Goal: Answer question/provide support

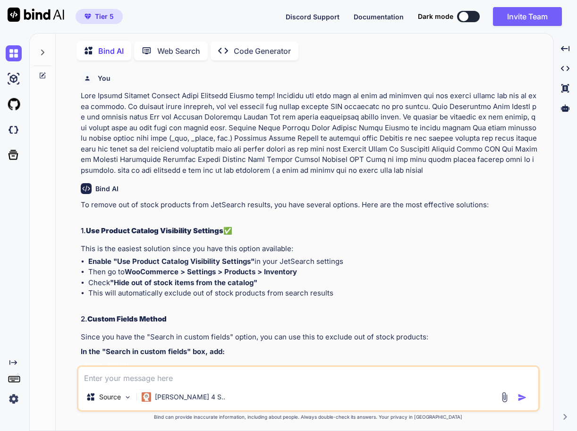
scroll to position [3, 0]
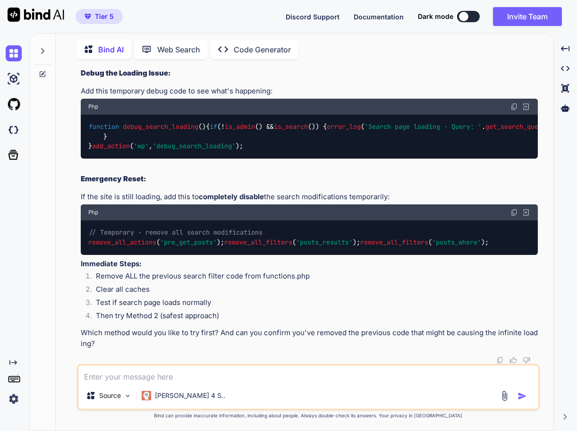
click at [50, 47] on div at bounding box center [43, 48] width 18 height 33
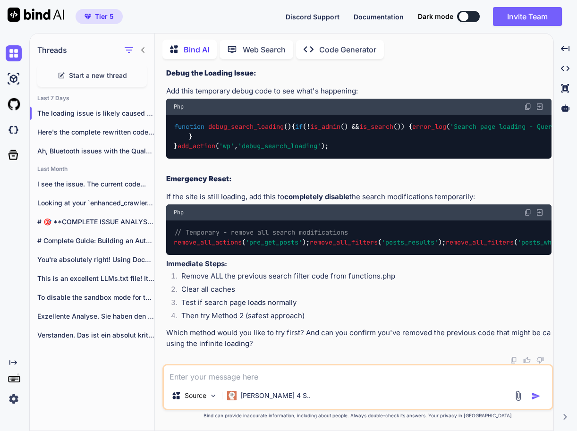
click at [100, 71] on span "Start a new thread" at bounding box center [98, 75] width 58 height 9
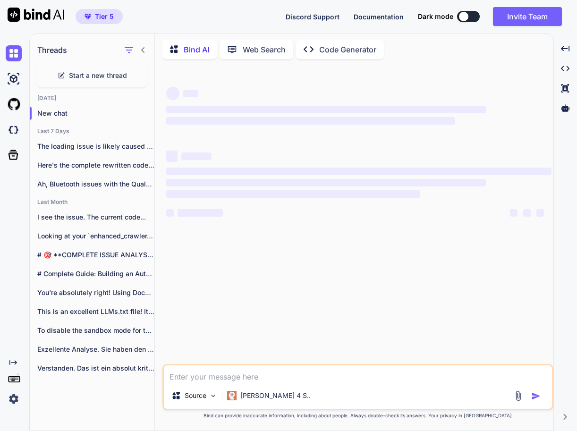
scroll to position [0, 0]
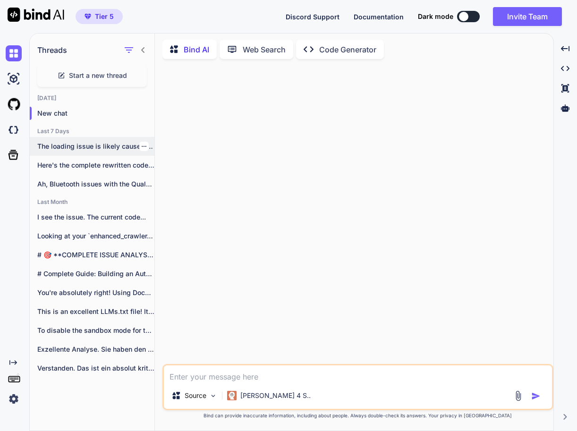
click at [114, 142] on p "The loading issue is likely caused by..." at bounding box center [95, 146] width 117 height 9
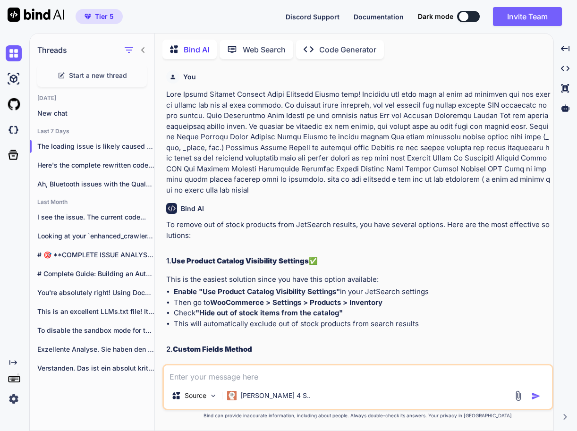
scroll to position [7128, 0]
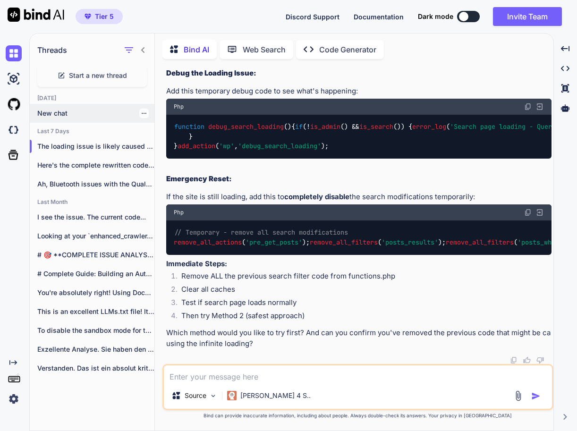
click at [104, 109] on p "New chat" at bounding box center [95, 113] width 117 height 9
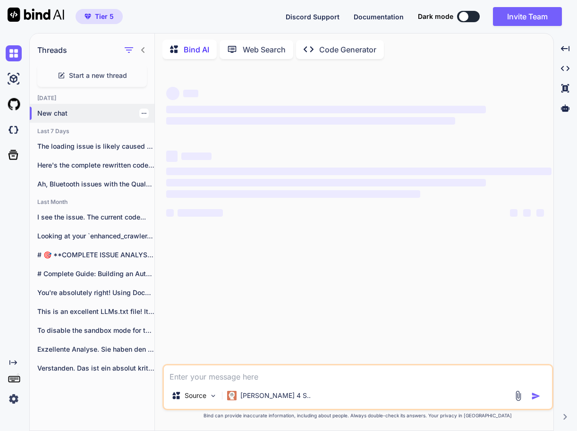
type textarea "x"
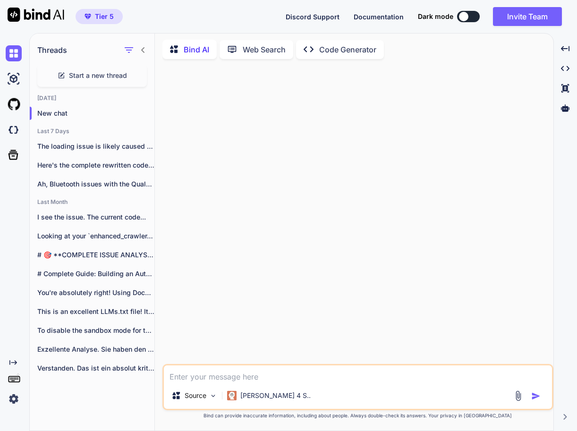
click at [293, 378] on textarea at bounding box center [358, 373] width 388 height 17
paste textarea "<?php if ( ! defined( 'ABSPATH' ) ) exit; // Exit if accessed directly ?> <?php…"
type textarea "<?php if ( ! defined( 'ABSPATH' ) ) exit; // Exit if accessed directly ?> <?php…"
type textarea "x"
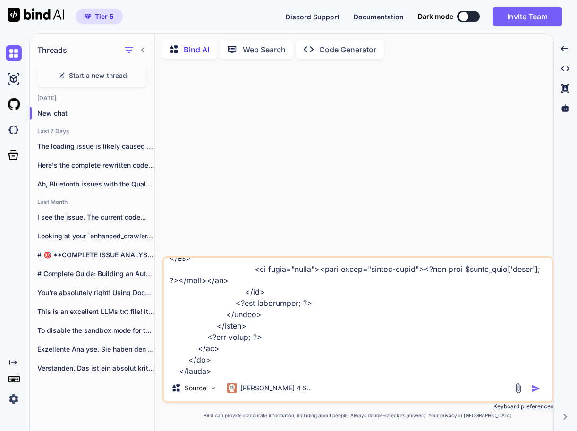
scroll to position [1440, 0]
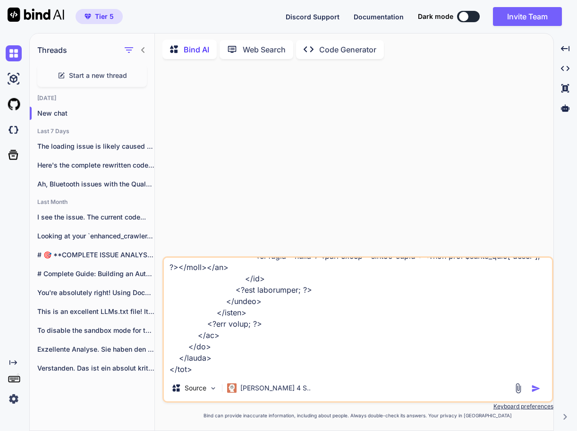
click at [248, 325] on textarea at bounding box center [358, 316] width 388 height 117
paste textarea "<td class="header"> <div class="header-stretcher"> <?php if ( $this->has_header…"
type textarea "<?php if ( ! defined( 'ABSPATH' ) ) exit; // Exit if accessed directly ?> <?php…"
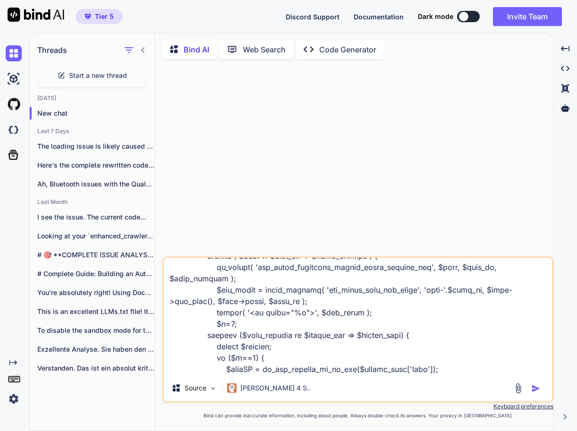
scroll to position [2594, 0]
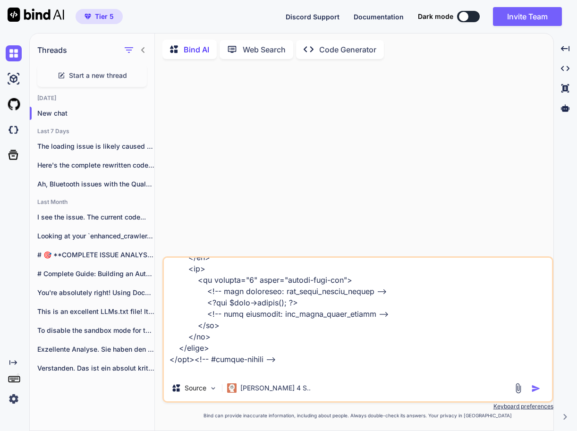
type textarea "x"
type textarea "<?php if ( ! defined( 'ABSPATH' ) ) exit; // Exit if accessed directly ?> <?php…"
type textarea "x"
type textarea "<?php if ( ! defined( 'ABSPATH' ) ) exit; // Exit if accessed directly ?> <?php…"
type textarea "x"
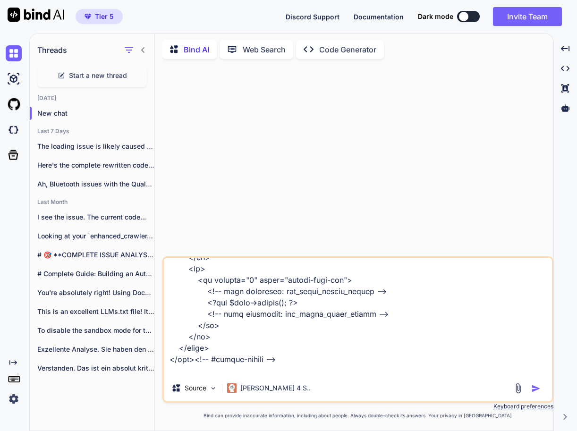
type textarea "<?php if ( ! defined( 'ABSPATH' ) ) exit; // Exit if accessed directly ?> <?php…"
type textarea "x"
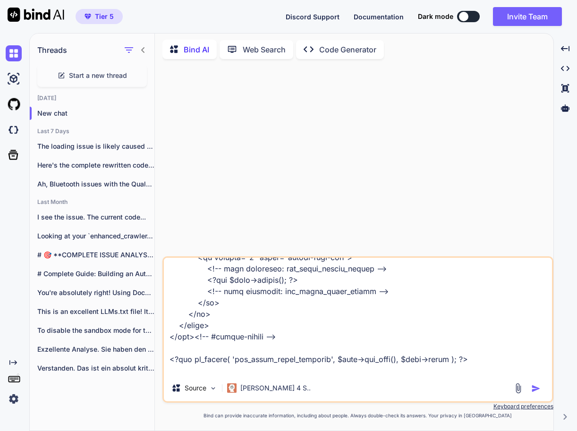
type textarea "<?php if ( ! defined( 'ABSPATH' ) ) exit; // Exit if accessed directly ?> <?php…"
type textarea "x"
type textarea "<?php if ( ! defined( 'ABSPATH' ) ) exit; // Exit if accessed directly ?> <?php…"
type textarea "x"
type textarea "<?php if ( ! defined( 'ABSPATH' ) ) exit; // Exit if accessed directly ?> <?php…"
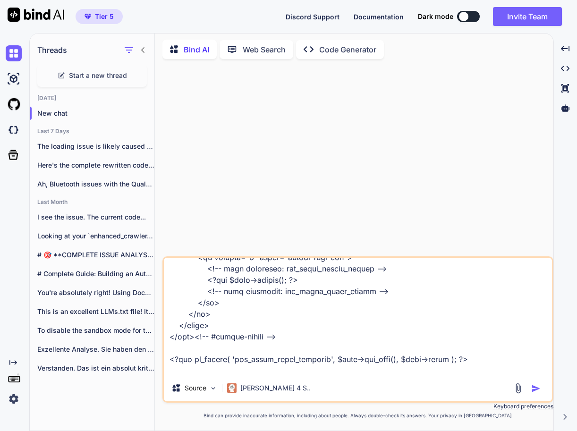
type textarea "x"
type textarea "<?php if ( ! defined( 'ABSPATH' ) ) exit; // Exit if accessed directly ?> <?php…"
type textarea "x"
type textarea "<?php if ( ! defined( 'ABSPATH' ) ) exit; // Exit if accessed directly ?> <?php…"
type textarea "x"
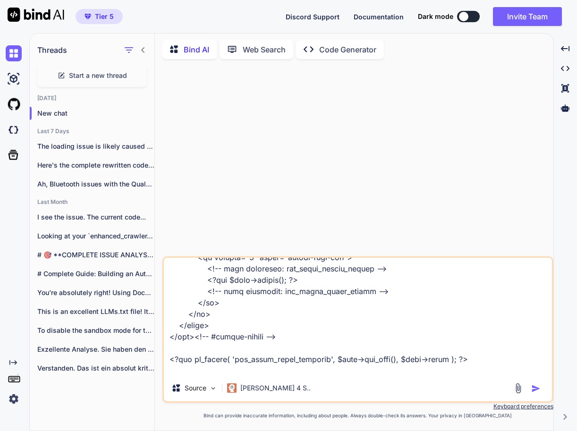
drag, startPoint x: 310, startPoint y: 363, endPoint x: 306, endPoint y: 368, distance: 6.3
click at [308, 366] on textarea at bounding box center [358, 316] width 388 height 117
click at [285, 377] on div "Source Claude 4 S.." at bounding box center [357, 329] width 391 height 146
click at [290, 368] on textarea at bounding box center [358, 316] width 388 height 117
type textarea "<?php if ( ! defined( 'ABSPATH' ) ) exit; // Exit if accessed directly ?> <?php…"
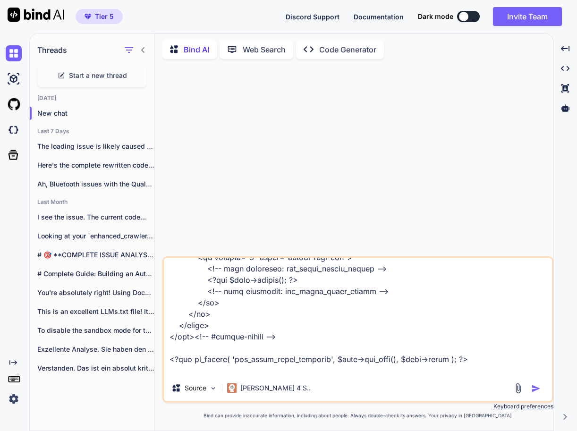
type textarea "x"
type textarea "<?php if ( ! defined( 'ABSPATH' ) ) exit; // Exit if accessed directly ?> <?php…"
type textarea "x"
type textarea "<?php if ( ! defined( 'ABSPATH' ) ) exit; // Exit if accessed directly ?> <?php…"
type textarea "x"
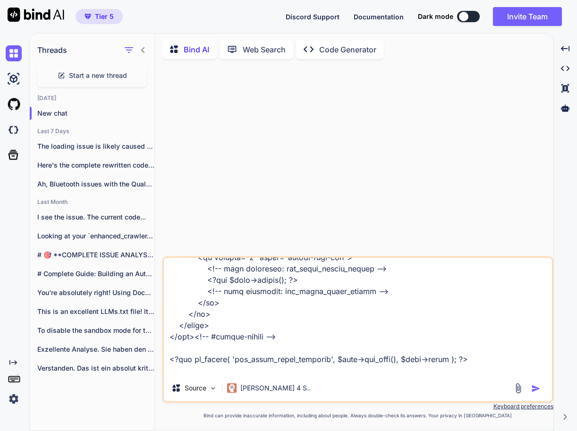
type textarea "<?php if ( ! defined( 'ABSPATH' ) ) exit; // Exit if accessed directly ?> <?php…"
type textarea "x"
type textarea "<?php if ( ! defined( 'ABSPATH' ) ) exit; // Exit if accessed directly ?> <?php…"
type textarea "x"
type textarea "<?php if ( ! defined( 'ABSPATH' ) ) exit; // Exit if accessed directly ?> <?php…"
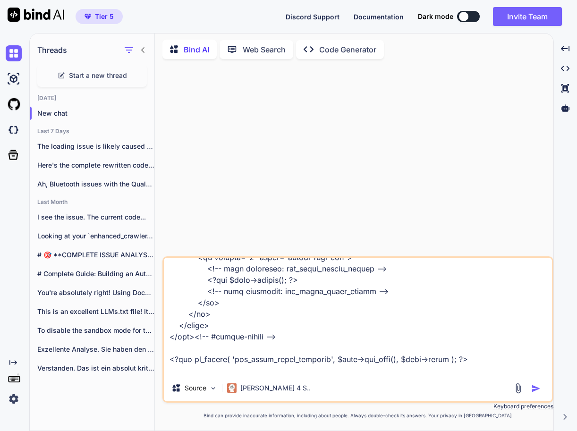
type textarea "x"
type textarea "<?php if ( ! defined( 'ABSPATH' ) ) exit; // Exit if accessed directly ?> <?php…"
type textarea "x"
type textarea "<?php if ( ! defined( 'ABSPATH' ) ) exit; // Exit if accessed directly ?> <?php…"
type textarea "x"
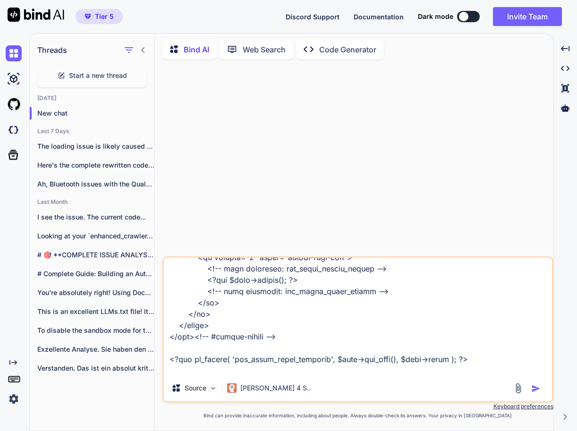
type textarea "<?php if ( ! defined( 'ABSPATH' ) ) exit; // Exit if accessed directly ?> <?php…"
type textarea "x"
type textarea "<?php if ( ! defined( 'ABSPATH' ) ) exit; // Exit if accessed directly ?> <?php…"
type textarea "x"
type textarea "<?php if ( ! defined( 'ABSPATH' ) ) exit; // Exit if accessed directly ?> <?php…"
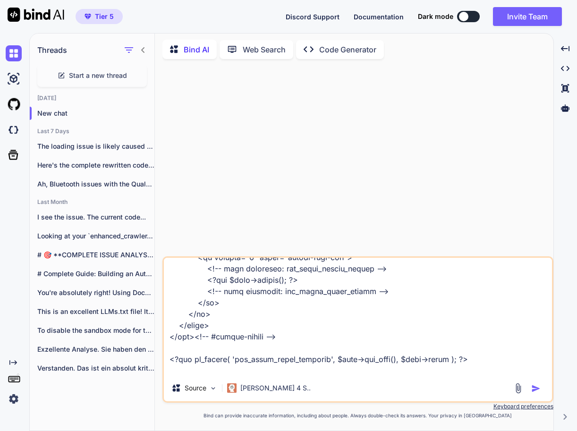
type textarea "x"
type textarea "<?php if ( ! defined( 'ABSPATH' ) ) exit; // Exit if accessed directly ?> <?php…"
type textarea "x"
type textarea "<?php if ( ! defined( 'ABSPATH' ) ) exit; // Exit if accessed directly ?> <?php…"
type textarea "x"
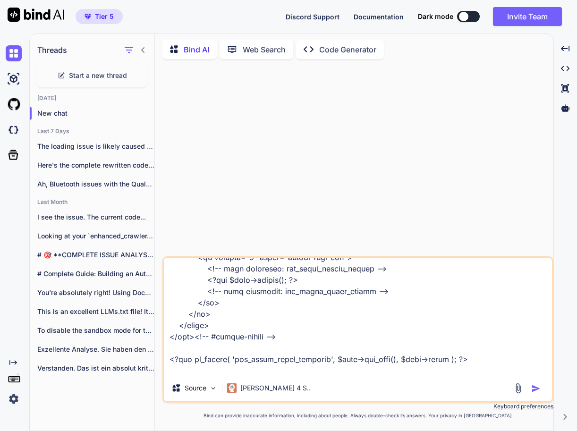
type textarea "<?php if ( ! defined( 'ABSPATH' ) ) exit; // Exit if accessed directly ?> <?php…"
type textarea "x"
type textarea "<?php if ( ! defined( 'ABSPATH' ) ) exit; // Exit if accessed directly ?> <?php…"
type textarea "x"
type textarea "<?php if ( ! defined( 'ABSPATH' ) ) exit; // Exit if accessed directly ?> <?php…"
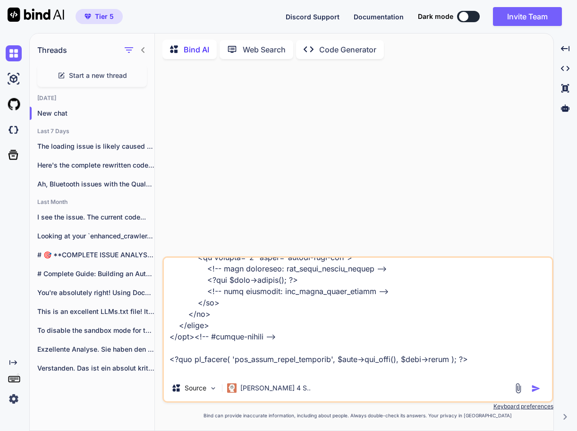
type textarea "x"
type textarea "<?php if ( ! defined( 'ABSPATH' ) ) exit; // Exit if accessed directly ?> <?php…"
type textarea "x"
type textarea "<?php if ( ! defined( 'ABSPATH' ) ) exit; // Exit if accessed directly ?> <?php…"
type textarea "x"
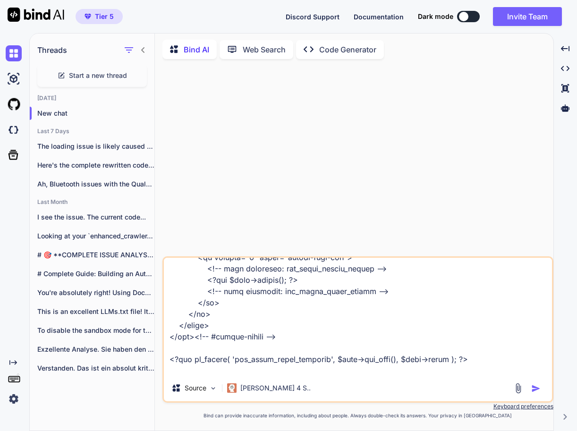
type textarea "<?php if ( ! defined( 'ABSPATH' ) ) exit; // Exit if accessed directly ?> <?php…"
type textarea "x"
type textarea "<?php if ( ! defined( 'ABSPATH' ) ) exit; // Exit if accessed directly ?> <?php…"
type textarea "x"
type textarea "<?php if ( ! defined( 'ABSPATH' ) ) exit; // Exit if accessed directly ?> <?php…"
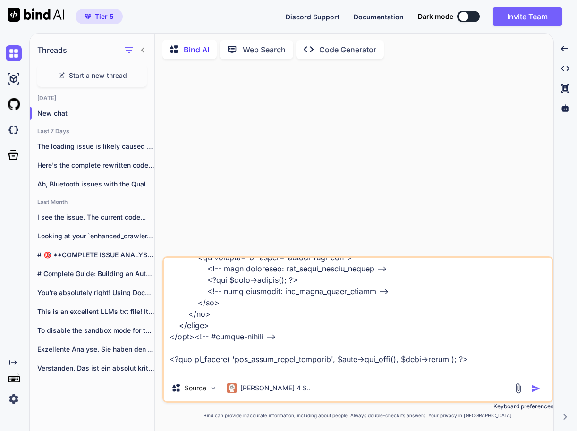
type textarea "x"
type textarea "<?php if ( ! defined( 'ABSPATH' ) ) exit; // Exit if accessed directly ?> <?php…"
type textarea "x"
type textarea "<?php if ( ! defined( 'ABSPATH' ) ) exit; // Exit if accessed directly ?> <?php…"
type textarea "x"
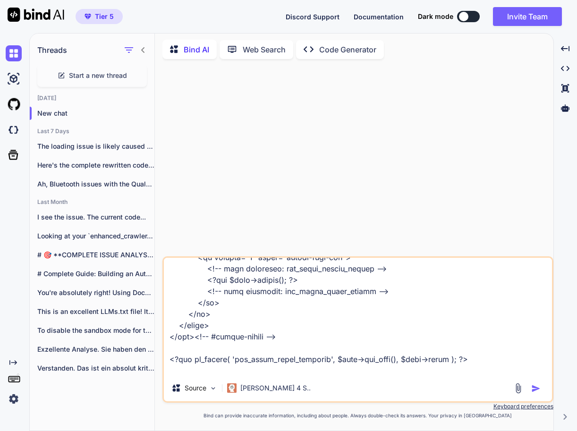
type textarea "<?php if ( ! defined( 'ABSPATH' ) ) exit; // Exit if accessed directly ?> <?php…"
type textarea "x"
type textarea "<?php if ( ! defined( 'ABSPATH' ) ) exit; // Exit if accessed directly ?> <?php…"
type textarea "x"
type textarea "<?php if ( ! defined( 'ABSPATH' ) ) exit; // Exit if accessed directly ?> <?php…"
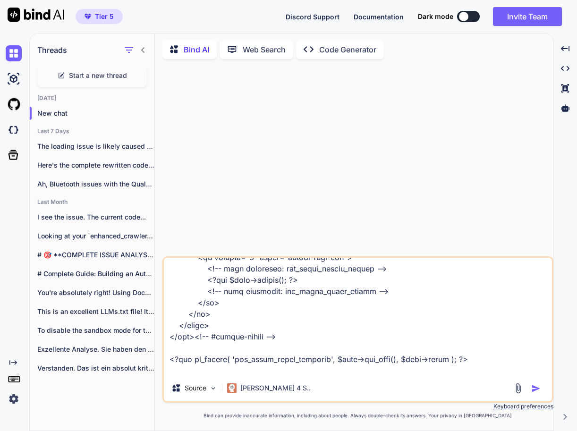
type textarea "x"
type textarea "<?php if ( ! defined( 'ABSPATH' ) ) exit; // Exit if accessed directly ?> <?php…"
type textarea "x"
type textarea "<?php if ( ! defined( 'ABSPATH' ) ) exit; // Exit if accessed directly ?> <?php…"
type textarea "x"
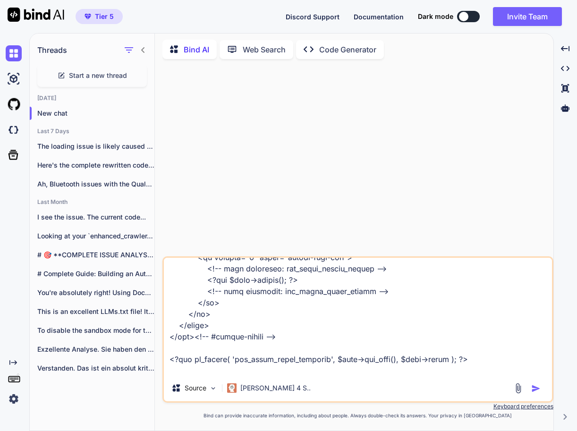
type textarea "<?php if ( ! defined( 'ABSPATH' ) ) exit; // Exit if accessed directly ?> <?php…"
type textarea "x"
type textarea "<?php if ( ! defined( 'ABSPATH' ) ) exit; // Exit if accessed directly ?> <?php…"
type textarea "x"
type textarea "<?php if ( ! defined( 'ABSPATH' ) ) exit; // Exit if accessed directly ?> <?php…"
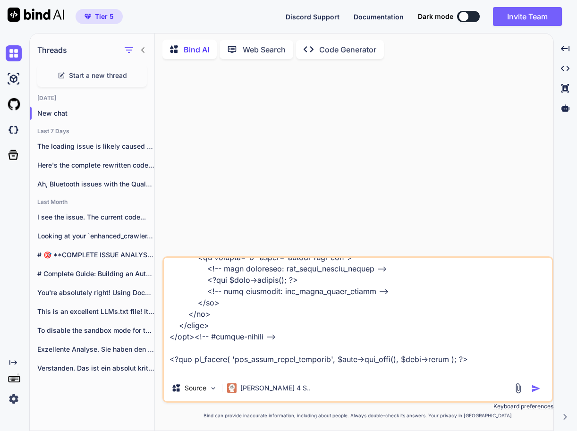
type textarea "x"
type textarea "<?php if ( ! defined( 'ABSPATH' ) ) exit; // Exit if accessed directly ?> <?php…"
type textarea "x"
type textarea "<?php if ( ! defined( 'ABSPATH' ) ) exit; // Exit if accessed directly ?> <?php…"
type textarea "x"
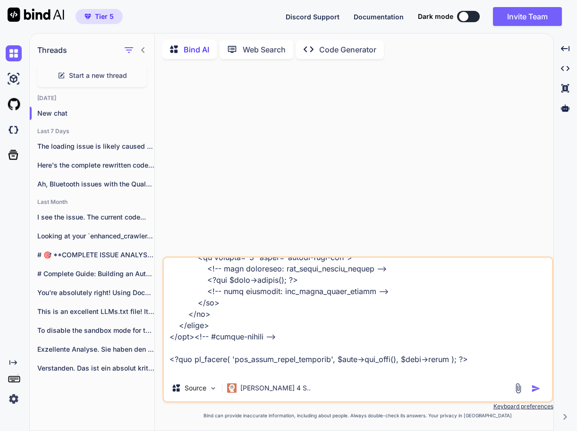
type textarea "<?php if ( ! defined( 'ABSPATH' ) ) exit; // Exit if accessed directly ?> <?php…"
type textarea "x"
type textarea "<?php if ( ! defined( 'ABSPATH' ) ) exit; // Exit if accessed directly ?> <?php…"
type textarea "x"
type textarea "<?php if ( ! defined( 'ABSPATH' ) ) exit; // Exit if accessed directly ?> <?php…"
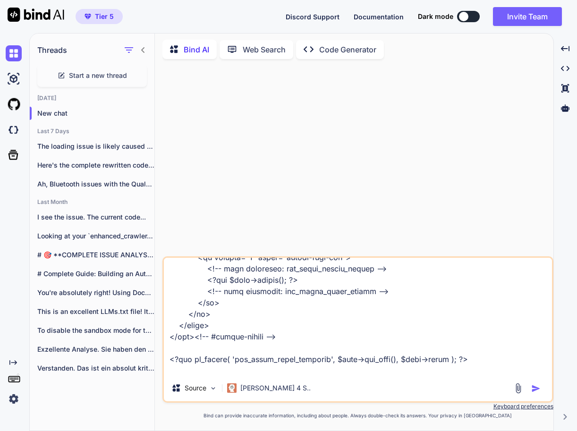
type textarea "x"
type textarea "<?php if ( ! defined( 'ABSPATH' ) ) exit; // Exit if accessed directly ?> <?php…"
type textarea "x"
type textarea "<?php if ( ! defined( 'ABSPATH' ) ) exit; // Exit if accessed directly ?> <?php…"
type textarea "x"
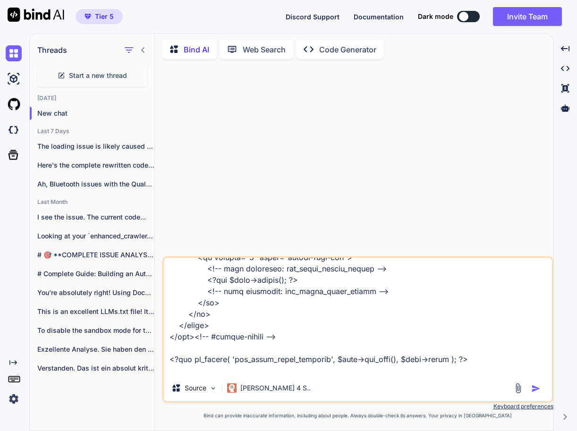
type textarea "<?php if ( ! defined( 'ABSPATH' ) ) exit; // Exit if accessed directly ?> <?php…"
type textarea "x"
type textarea "<?php if ( ! defined( 'ABSPATH' ) ) exit; // Exit if accessed directly ?> <?php…"
type textarea "x"
type textarea "<?php if ( ! defined( 'ABSPATH' ) ) exit; // Exit if accessed directly ?> <?php…"
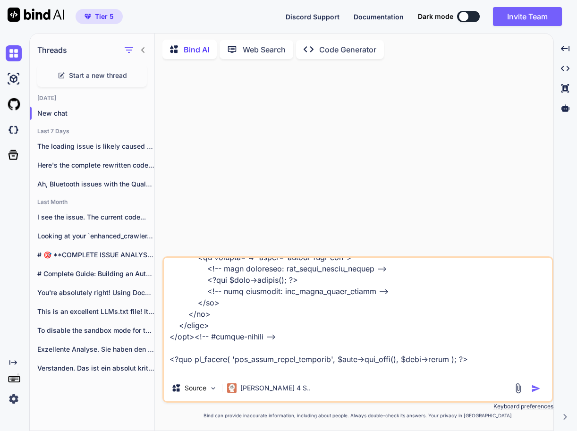
type textarea "x"
type textarea "<?php if ( ! defined( 'ABSPATH' ) ) exit; // Exit if accessed directly ?> <?php…"
type textarea "x"
type textarea "<?php if ( ! defined( 'ABSPATH' ) ) exit; // Exit if accessed directly ?> <?php…"
type textarea "x"
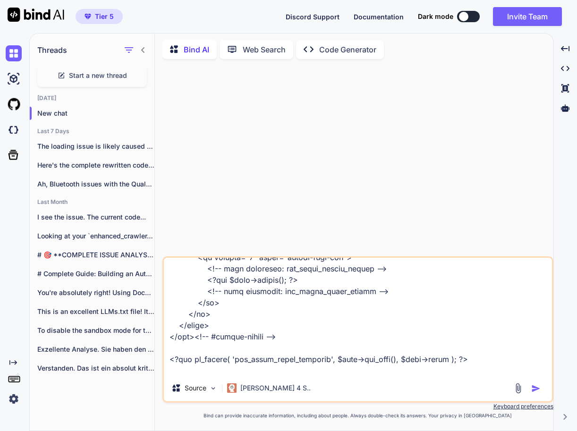
type textarea "<?php if ( ! defined( 'ABSPATH' ) ) exit; // Exit if accessed directly ?> <?php…"
type textarea "x"
type textarea "<?php if ( ! defined( 'ABSPATH' ) ) exit; // Exit if accessed directly ?> <?php…"
type textarea "x"
type textarea "<?php if ( ! defined( 'ABSPATH' ) ) exit; // Exit if accessed directly ?> <?php…"
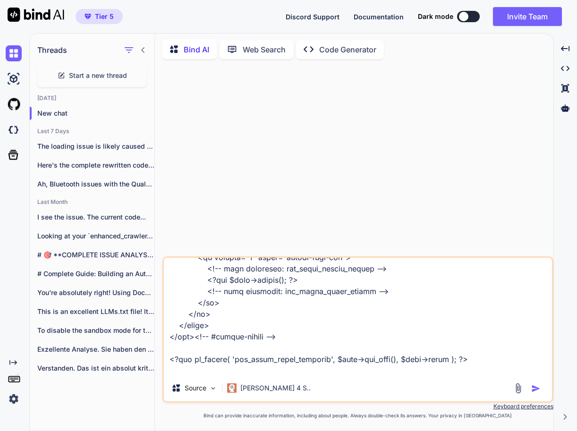
type textarea "x"
type textarea "<?php if ( ! defined( 'ABSPATH' ) ) exit; // Exit if accessed directly ?> <?php…"
type textarea "x"
type textarea "<?php if ( ! defined( 'ABSPATH' ) ) exit; // Exit if accessed directly ?> <?php…"
type textarea "x"
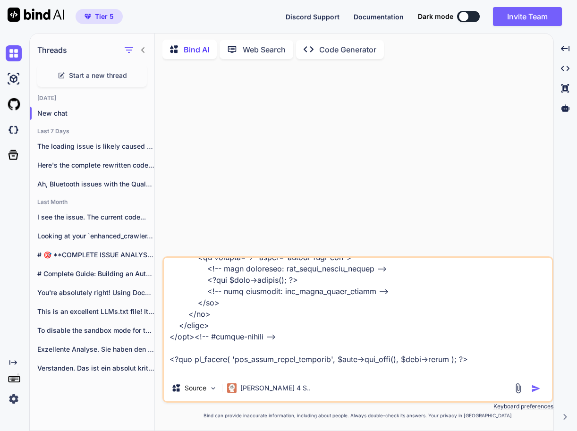
type textarea "<?php if ( ! defined( 'ABSPATH' ) ) exit; // Exit if accessed directly ?> <?php…"
type textarea "x"
type textarea "<?php if ( ! defined( 'ABSPATH' ) ) exit; // Exit if accessed directly ?> <?php…"
type textarea "x"
type textarea "<?php if ( ! defined( 'ABSPATH' ) ) exit; // Exit if accessed directly ?> <?php…"
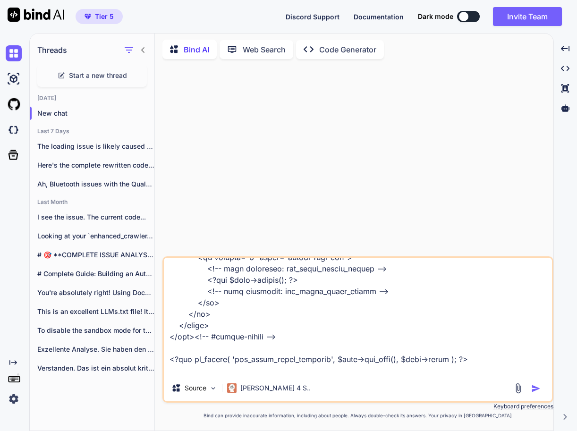
type textarea "x"
type textarea "<?php if ( ! defined( 'ABSPATH' ) ) exit; // Exit if accessed directly ?> <?php…"
type textarea "x"
type textarea "<?php if ( ! defined( 'ABSPATH' ) ) exit; // Exit if accessed directly ?> <?php…"
type textarea "x"
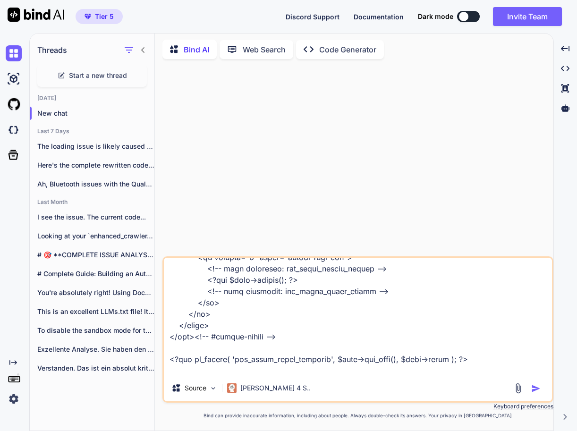
type textarea "<?php if ( ! defined( 'ABSPATH' ) ) exit; // Exit if accessed directly ?> <?php…"
type textarea "x"
type textarea "<?php if ( ! defined( 'ABSPATH' ) ) exit; // Exit if accessed directly ?> <?php…"
type textarea "x"
type textarea "<?php if ( ! defined( 'ABSPATH' ) ) exit; // Exit if accessed directly ?> <?php…"
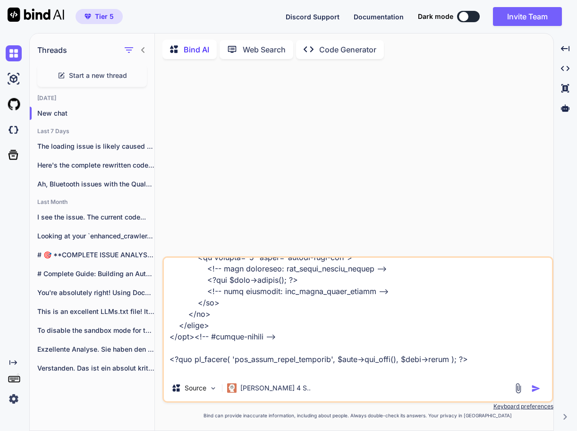
type textarea "x"
type textarea "<?php if ( ! defined( 'ABSPATH' ) ) exit; // Exit if accessed directly ?> <?php…"
type textarea "x"
type textarea "<?php if ( ! defined( 'ABSPATH' ) ) exit; // Exit if accessed directly ?> <?php…"
type textarea "x"
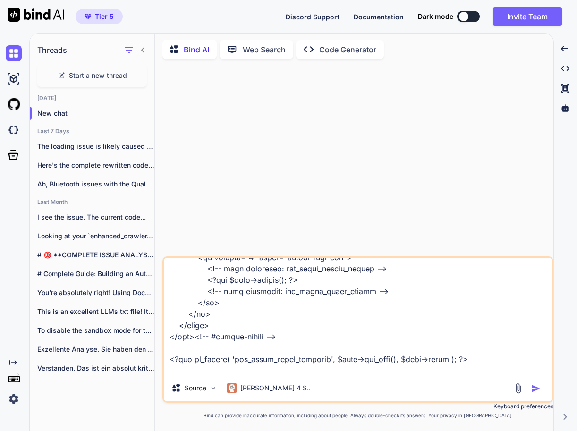
type textarea "<?php if ( ! defined( 'ABSPATH' ) ) exit; // Exit if accessed directly ?> <?php…"
type textarea "x"
type textarea "<?php if ( ! defined( 'ABSPATH' ) ) exit; // Exit if accessed directly ?> <?php…"
type textarea "x"
type textarea "<?php if ( ! defined( 'ABSPATH' ) ) exit; // Exit if accessed directly ?> <?php…"
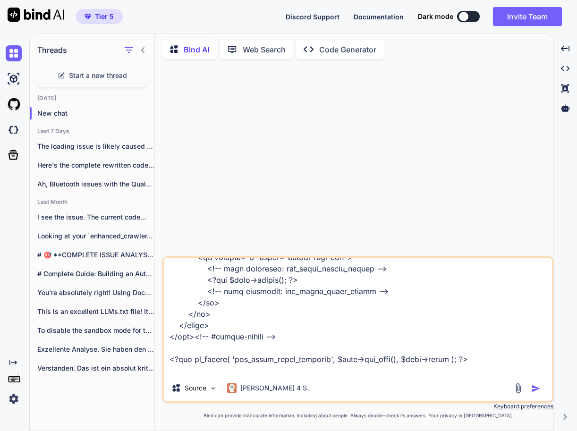
type textarea "x"
type textarea "<?php if ( ! defined( 'ABSPATH' ) ) exit; // Exit if accessed directly ?> <?php…"
type textarea "x"
type textarea "<?php if ( ! defined( 'ABSPATH' ) ) exit; // Exit if accessed directly ?> <?php…"
type textarea "x"
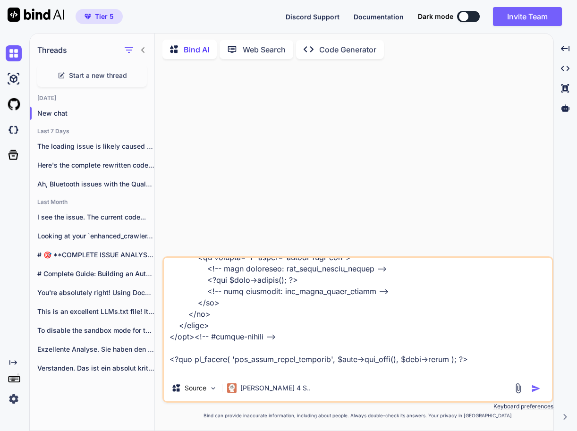
type textarea "<?php if ( ! defined( 'ABSPATH' ) ) exit; // Exit if accessed directly ?> <?php…"
type textarea "x"
type textarea "<?php if ( ! defined( 'ABSPATH' ) ) exit; // Exit if accessed directly ?> <?php…"
type textarea "x"
type textarea "<?php if ( ! defined( 'ABSPATH' ) ) exit; // Exit if accessed directly ?> <?php…"
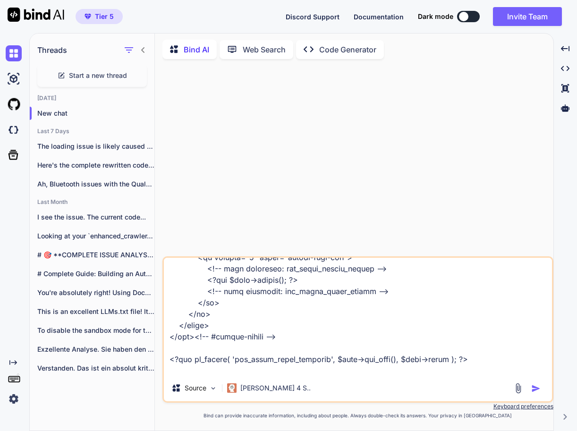
type textarea "x"
type textarea "<?php if ( ! defined( 'ABSPATH' ) ) exit; // Exit if accessed directly ?> <?php…"
type textarea "x"
type textarea "<?php if ( ! defined( 'ABSPATH' ) ) exit; // Exit if accessed directly ?> <?php…"
type textarea "x"
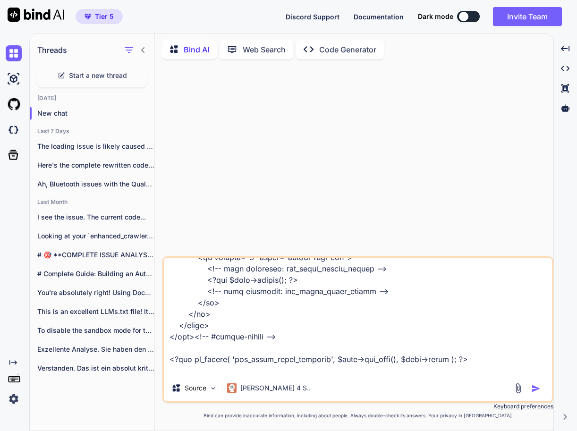
type textarea "<?php if ( ! defined( 'ABSPATH' ) ) exit; // Exit if accessed directly ?> <?php…"
type textarea "x"
type textarea "<?php if ( ! defined( 'ABSPATH' ) ) exit; // Exit if accessed directly ?> <?php…"
type textarea "x"
type textarea "<?php if ( ! defined( 'ABSPATH' ) ) exit; // Exit if accessed directly ?> <?php…"
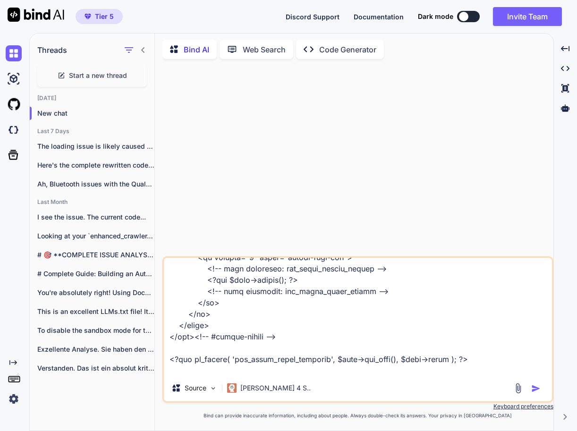
type textarea "x"
type textarea "<?php if ( ! defined( 'ABSPATH' ) ) exit; // Exit if accessed directly ?> <?php…"
type textarea "x"
type textarea "<?php if ( ! defined( 'ABSPATH' ) ) exit; // Exit if accessed directly ?> <?php…"
type textarea "x"
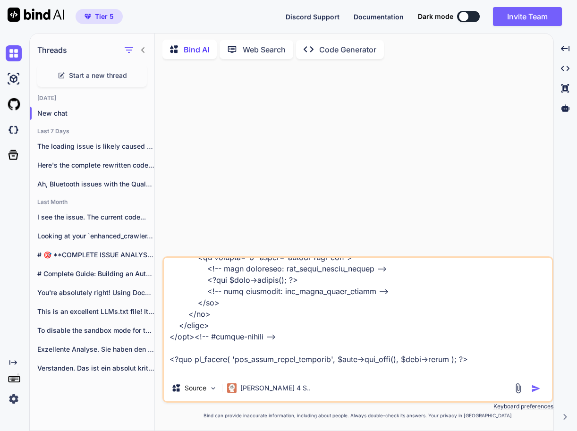
type textarea "<?php if ( ! defined( 'ABSPATH' ) ) exit; // Exit if accessed directly ?> <?php…"
type textarea "x"
type textarea "<?php if ( ! defined( 'ABSPATH' ) ) exit; // Exit if accessed directly ?> <?php…"
type textarea "x"
type textarea "<?php if ( ! defined( 'ABSPATH' ) ) exit; // Exit if accessed directly ?> <?php…"
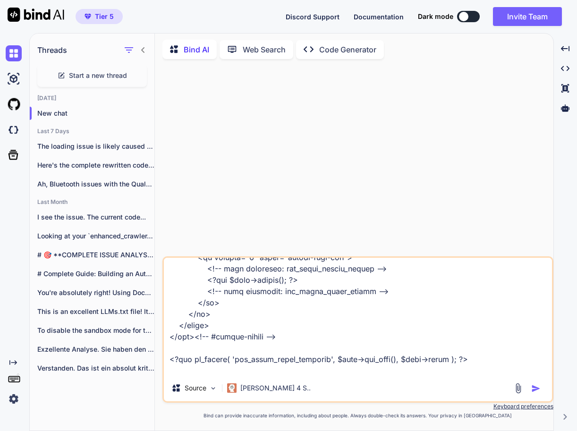
type textarea "x"
type textarea "<?php if ( ! defined( 'ABSPATH' ) ) exit; // Exit if accessed directly ?> <?php…"
type textarea "x"
type textarea "<?php if ( ! defined( 'ABSPATH' ) ) exit; // Exit if accessed directly ?> <?php…"
type textarea "x"
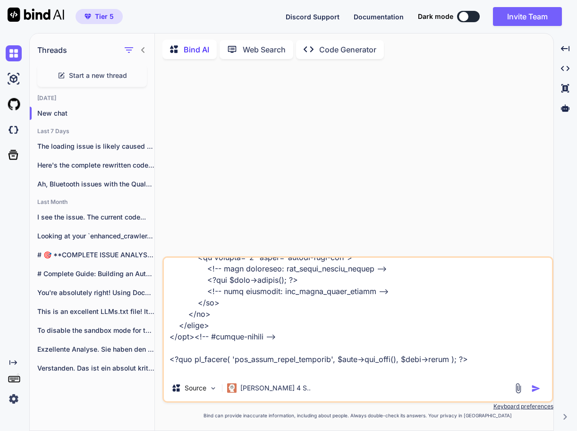
type textarea "<?php if ( ! defined( 'ABSPATH' ) ) exit; // Exit if accessed directly ?> <?php…"
type textarea "x"
type textarea "<?php if ( ! defined( 'ABSPATH' ) ) exit; // Exit if accessed directly ?> <?php…"
type textarea "x"
type textarea "<?php if ( ! defined( 'ABSPATH' ) ) exit; // Exit if accessed directly ?> <?php…"
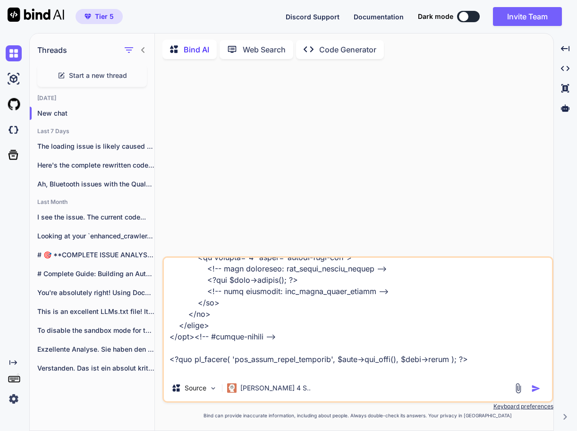
type textarea "x"
type textarea "<?php if ( ! defined( 'ABSPATH' ) ) exit; // Exit if accessed directly ?> <?php…"
type textarea "x"
type textarea "<?php if ( ! defined( 'ABSPATH' ) ) exit; // Exit if accessed directly ?> <?php…"
type textarea "x"
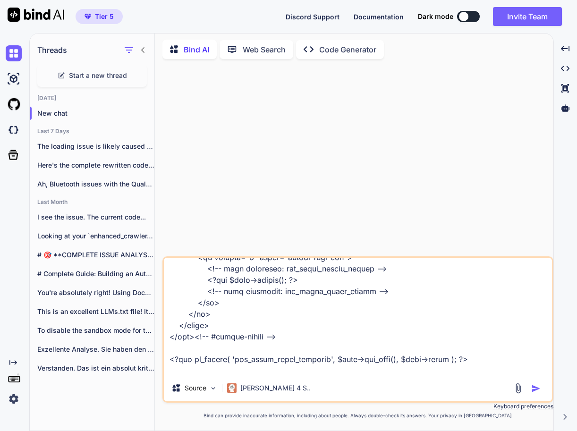
type textarea "<?php if ( ! defined( 'ABSPATH' ) ) exit; // Exit if accessed directly ?> <?php…"
type textarea "x"
type textarea "<?php if ( ! defined( 'ABSPATH' ) ) exit; // Exit if accessed directly ?> <?php…"
type textarea "x"
type textarea "<?php if ( ! defined( 'ABSPATH' ) ) exit; // Exit if accessed directly ?> <?php…"
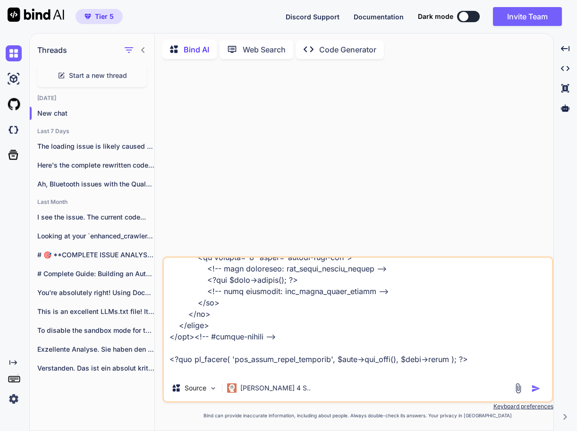
type textarea "x"
type textarea "<?php if ( ! defined( 'ABSPATH' ) ) exit; // Exit if accessed directly ?> <?php…"
type textarea "x"
type textarea "<?php if ( ! defined( 'ABSPATH' ) ) exit; // Exit if accessed directly ?> <?php…"
type textarea "x"
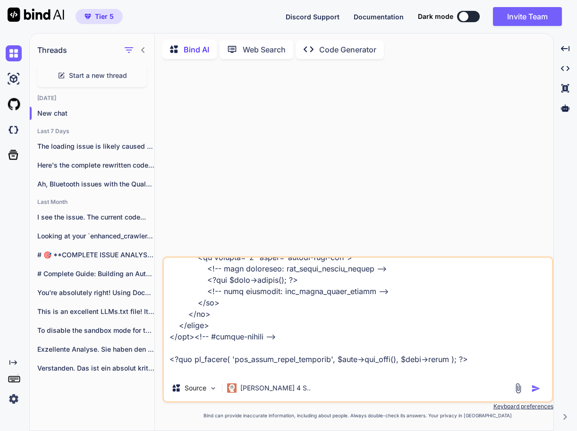
type textarea "<?php if ( ! defined( 'ABSPATH' ) ) exit; // Exit if accessed directly ?> <?php…"
type textarea "x"
type textarea "<?php if ( ! defined( 'ABSPATH' ) ) exit; // Exit if accessed directly ?> <?php…"
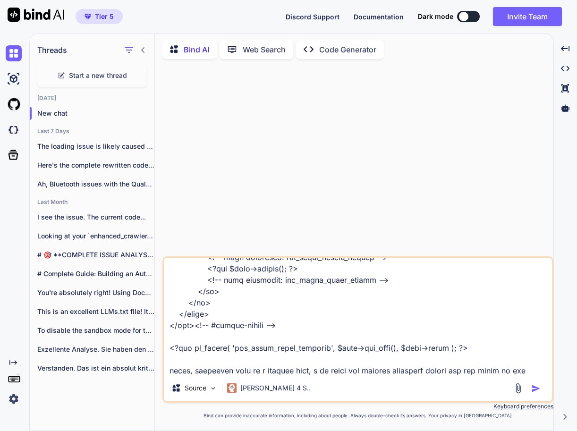
paste textarea "wccaf_taresfda_product_code"
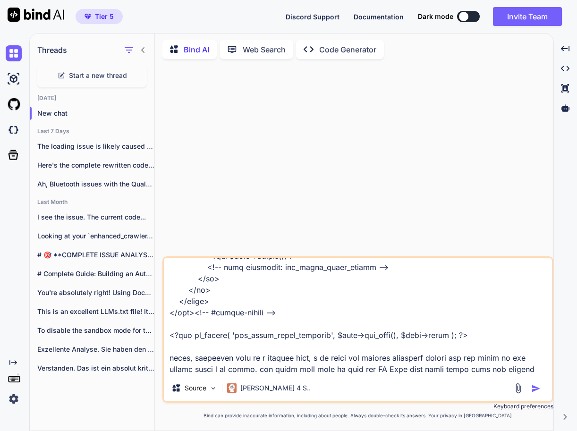
scroll to position [2662, 0]
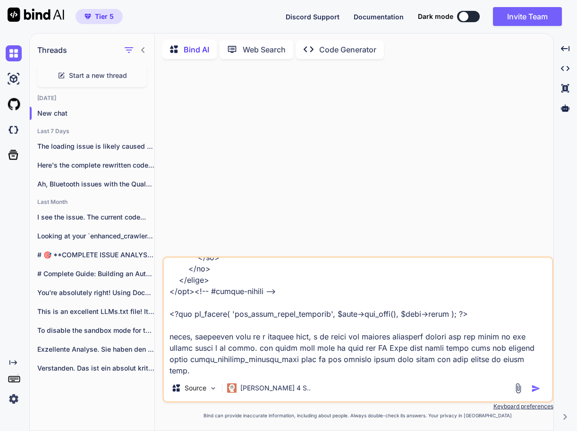
paste textarea "Skip to main contentSkip to toolbar About WordPress Swiss Made Direct Live 33 u…"
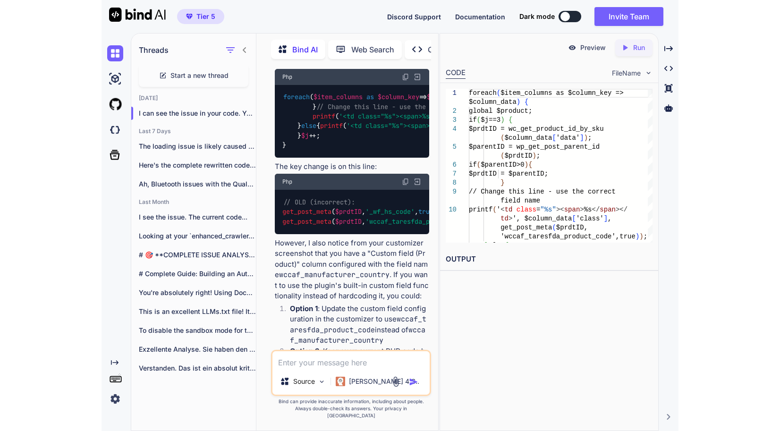
scroll to position [2519, 0]
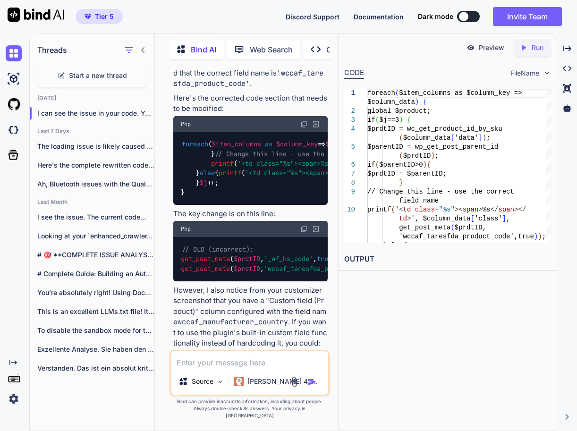
click at [203, 273] on span "get_post_meta" at bounding box center [205, 268] width 49 height 8
copy div "get_post_meta ( $prdtID , 'wccaf_taresfda_product_code' , true )"
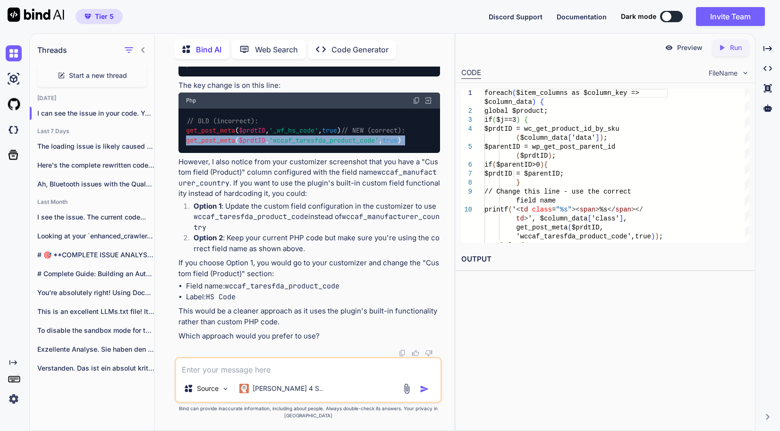
scroll to position [1510, 0]
